Goal: Transaction & Acquisition: Download file/media

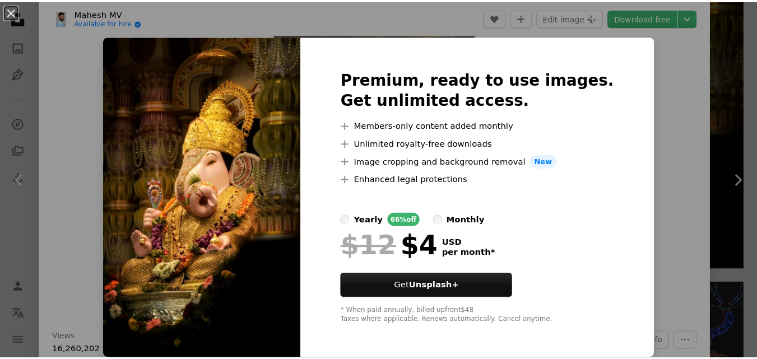
scroll to position [1, 0]
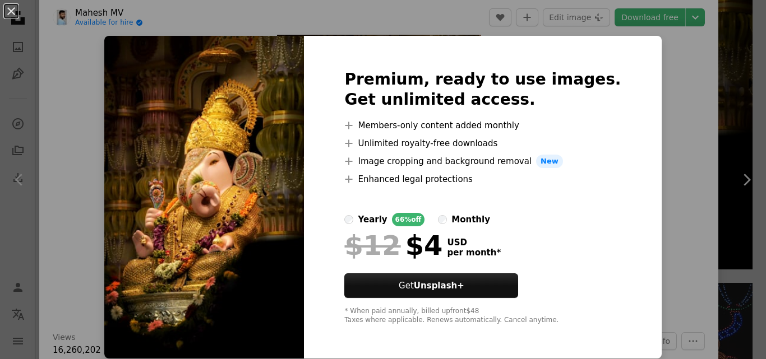
click at [646, 136] on div "An X shape Premium, ready to use images. Get unlimited access. A plus sign Memb…" at bounding box center [383, 179] width 766 height 359
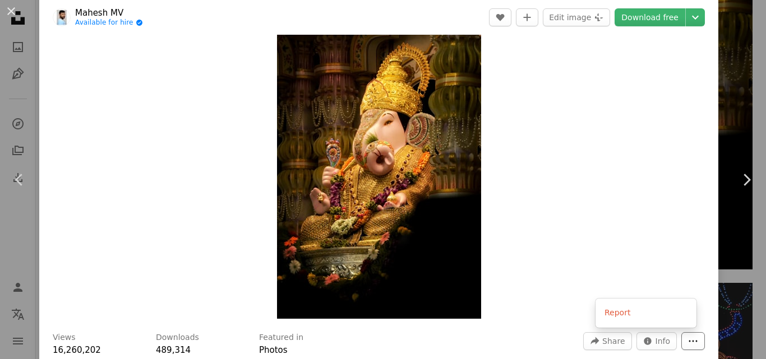
click at [681, 335] on button "More Actions" at bounding box center [693, 341] width 24 height 18
click at [627, 246] on dialog "An X shape Chevron left Chevron right Mahesh MV Available for hire A checkmark …" at bounding box center [383, 179] width 766 height 359
click at [10, 11] on button "An X shape" at bounding box center [10, 10] width 13 height 13
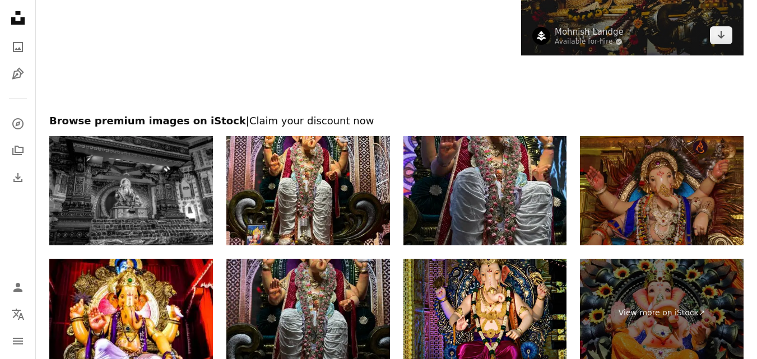
scroll to position [2467, 0]
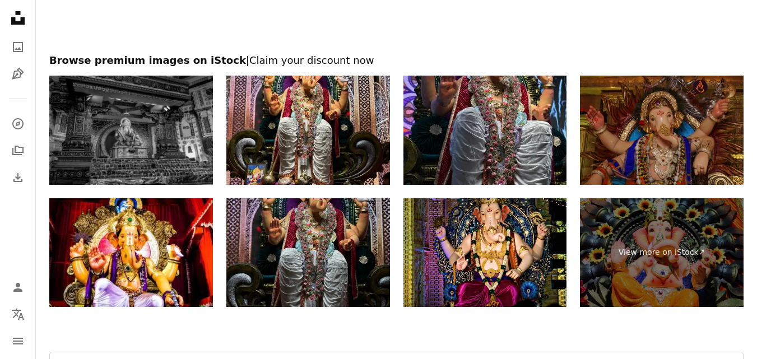
click at [164, 145] on img at bounding box center [131, 130] width 164 height 109
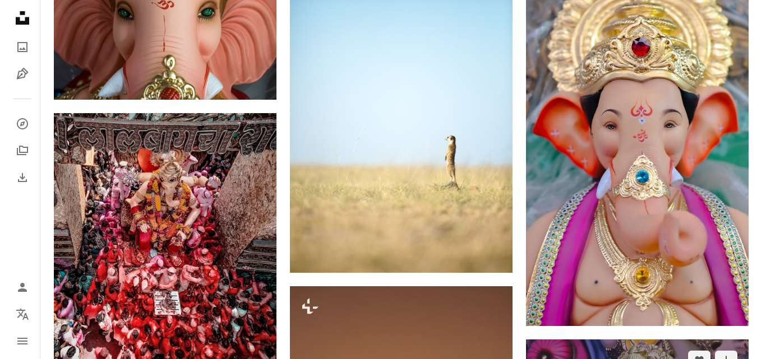
scroll to position [1458, 0]
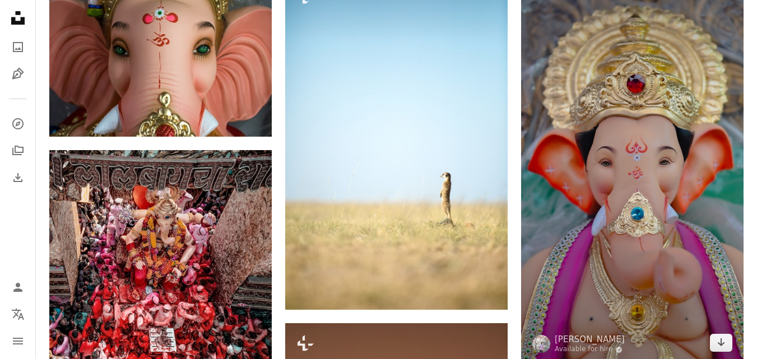
click at [613, 184] on img at bounding box center [632, 166] width 223 height 396
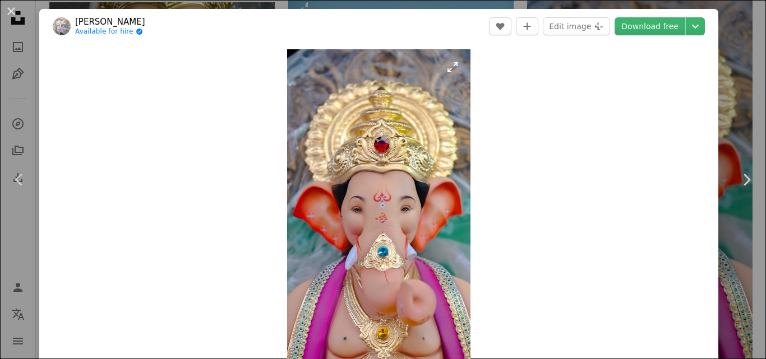
click at [450, 71] on img "Zoom in on this image" at bounding box center [378, 212] width 183 height 326
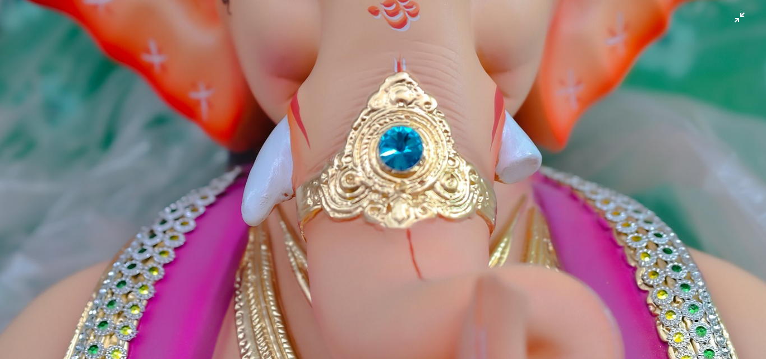
scroll to position [693, 0]
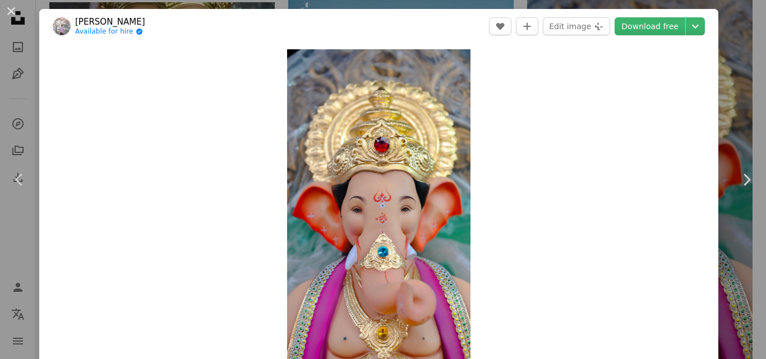
scroll to position [16, 0]
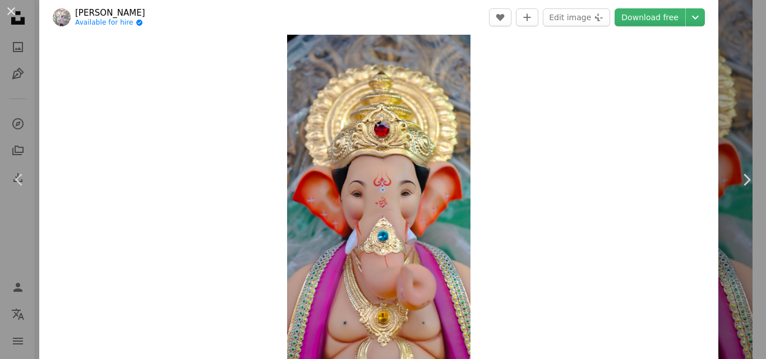
click at [469, 198] on div "Zoom in" at bounding box center [378, 196] width 679 height 337
click at [436, 200] on img "Zoom in on this image" at bounding box center [378, 197] width 183 height 326
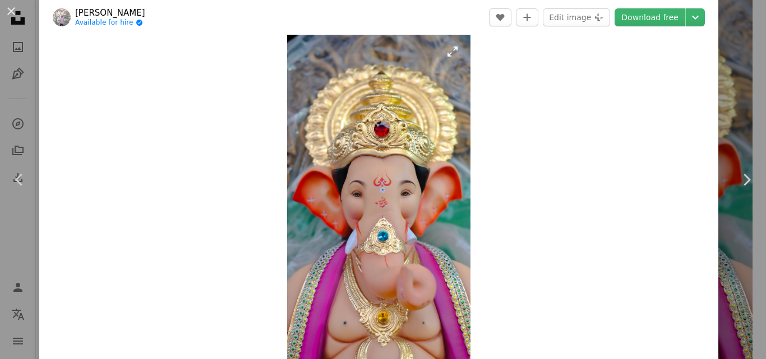
click at [436, 200] on img "Zoom in on this image" at bounding box center [378, 197] width 183 height 326
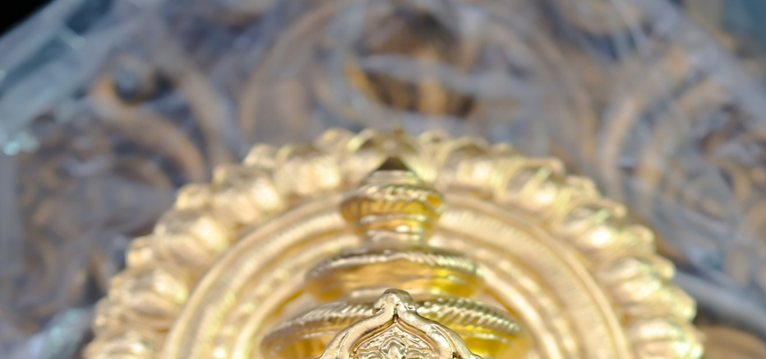
scroll to position [487, 0]
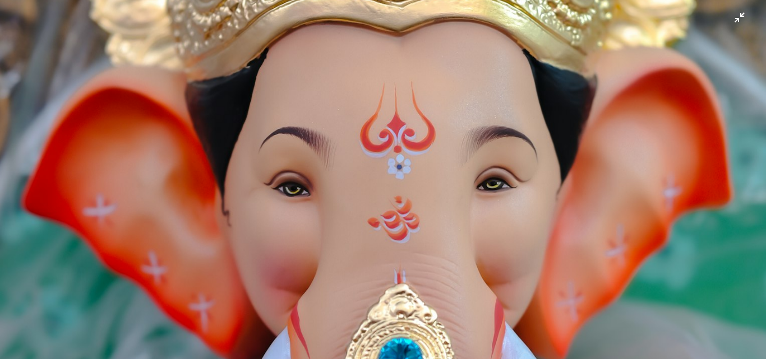
click at [436, 200] on img "Zoom out on this image" at bounding box center [382, 193] width 767 height 1363
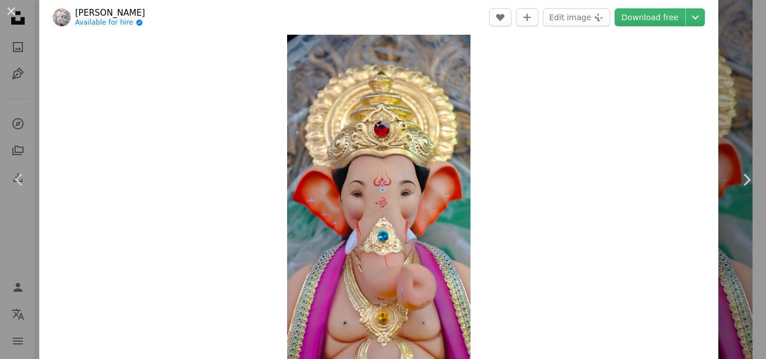
click at [436, 200] on img "Zoom in on this image" at bounding box center [378, 197] width 183 height 326
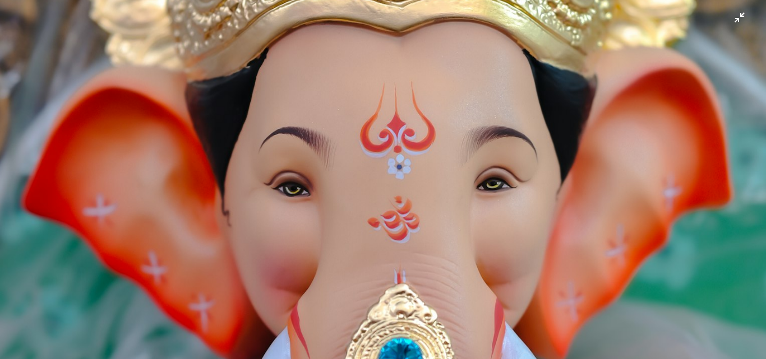
click at [436, 200] on img "Zoom out on this image" at bounding box center [382, 193] width 767 height 1363
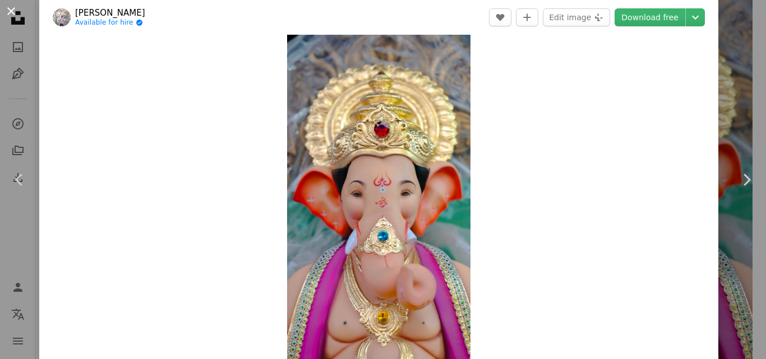
click at [13, 9] on button "An X shape" at bounding box center [10, 10] width 13 height 13
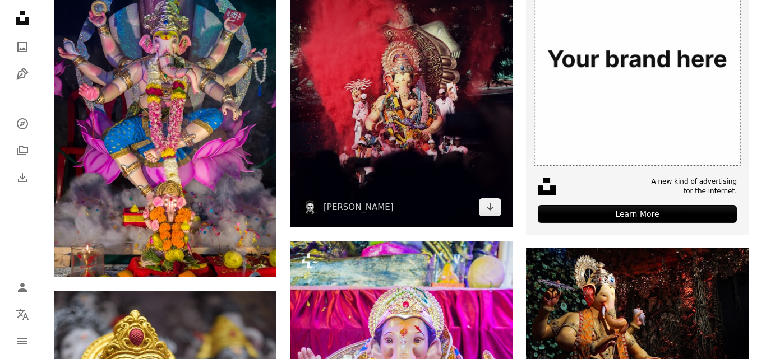
scroll to position [505, 0]
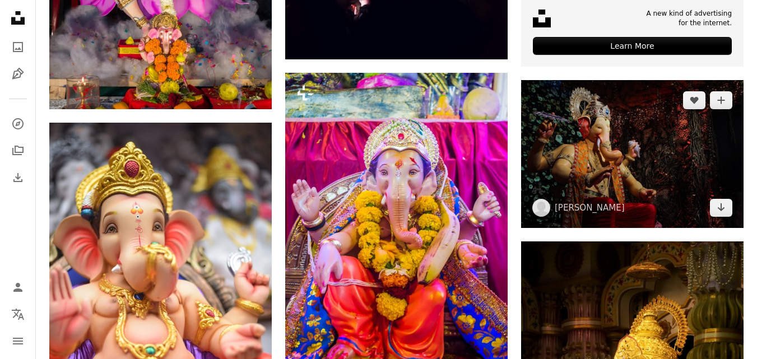
click at [565, 172] on img at bounding box center [632, 154] width 223 height 148
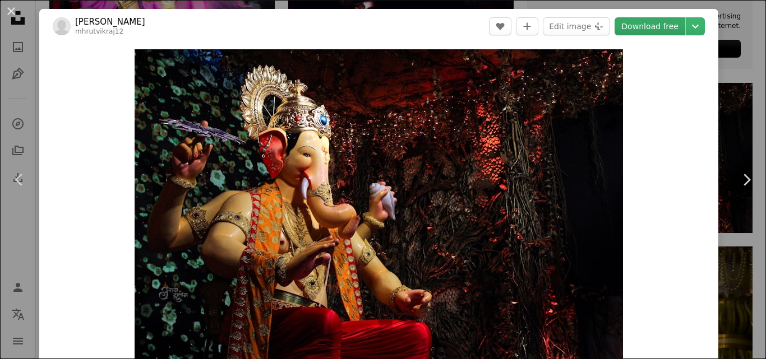
click at [644, 31] on link "Download free" at bounding box center [649, 26] width 71 height 18
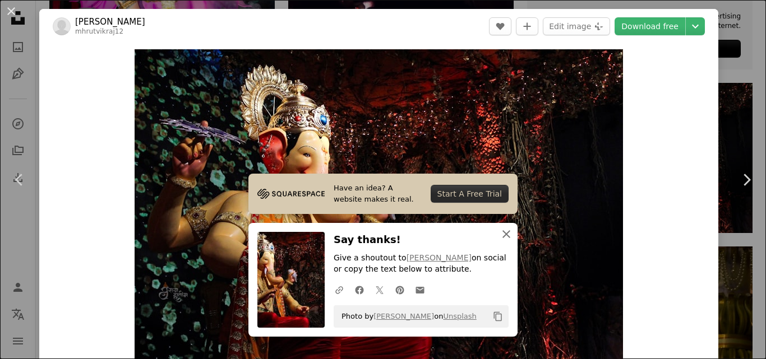
click at [507, 234] on icon "An X shape" at bounding box center [506, 234] width 13 height 13
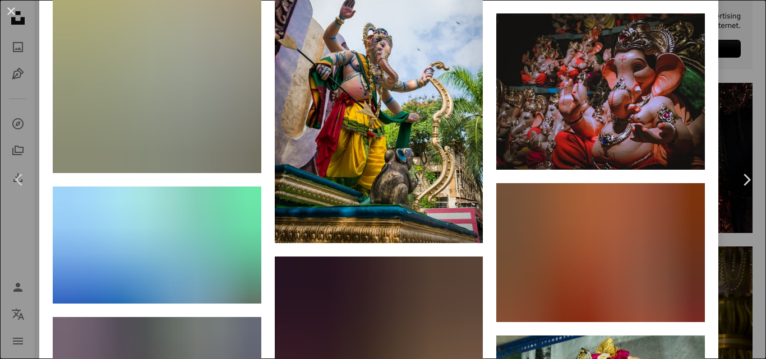
scroll to position [18147, 0]
